Goal: Feedback & Contribution: Leave review/rating

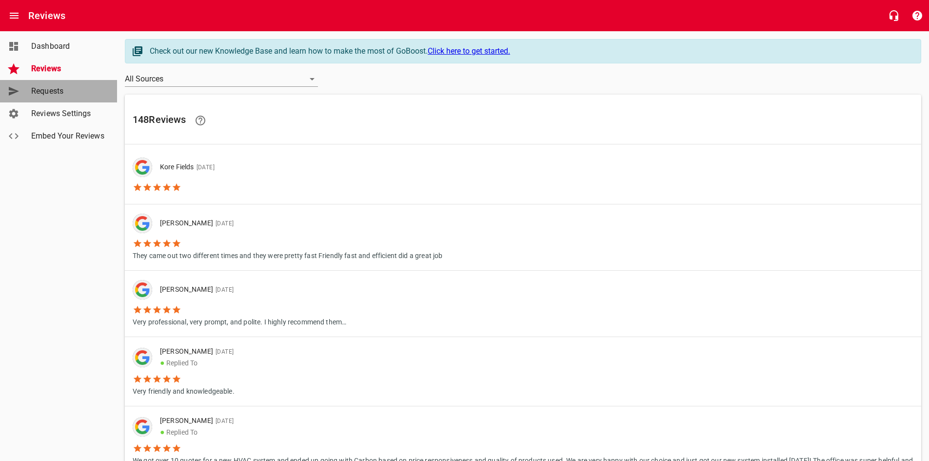
click at [61, 93] on span "Requests" at bounding box center [68, 91] width 74 height 12
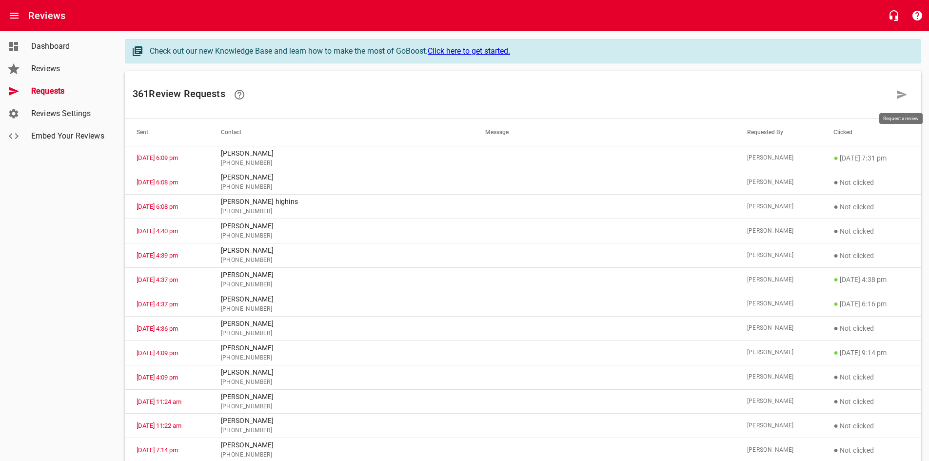
click at [903, 95] on icon at bounding box center [902, 95] width 12 height 12
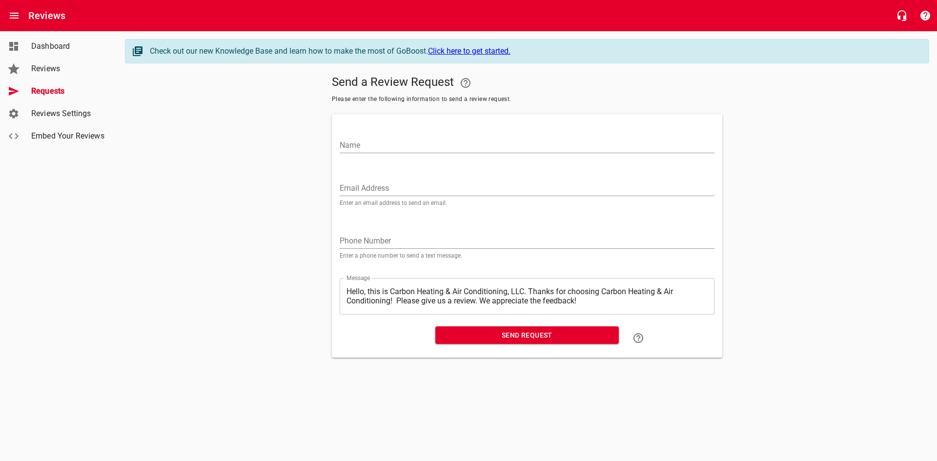
click at [436, 141] on input "Name" at bounding box center [526, 146] width 375 height 16
type input "[PERSON_NAME] & [PERSON_NAME]"
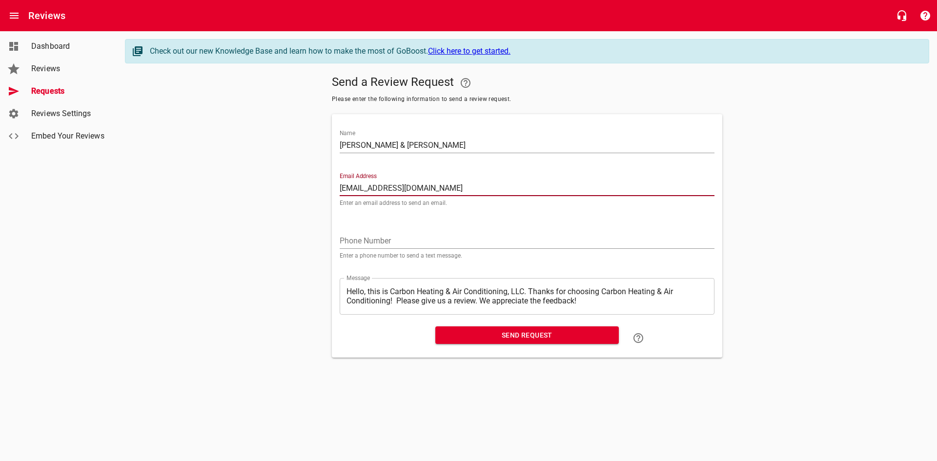
type input "[EMAIL_ADDRESS][DOMAIN_NAME]"
click at [490, 338] on span "Send Request" at bounding box center [527, 335] width 168 height 12
